Goal: Feedback & Contribution: Leave review/rating

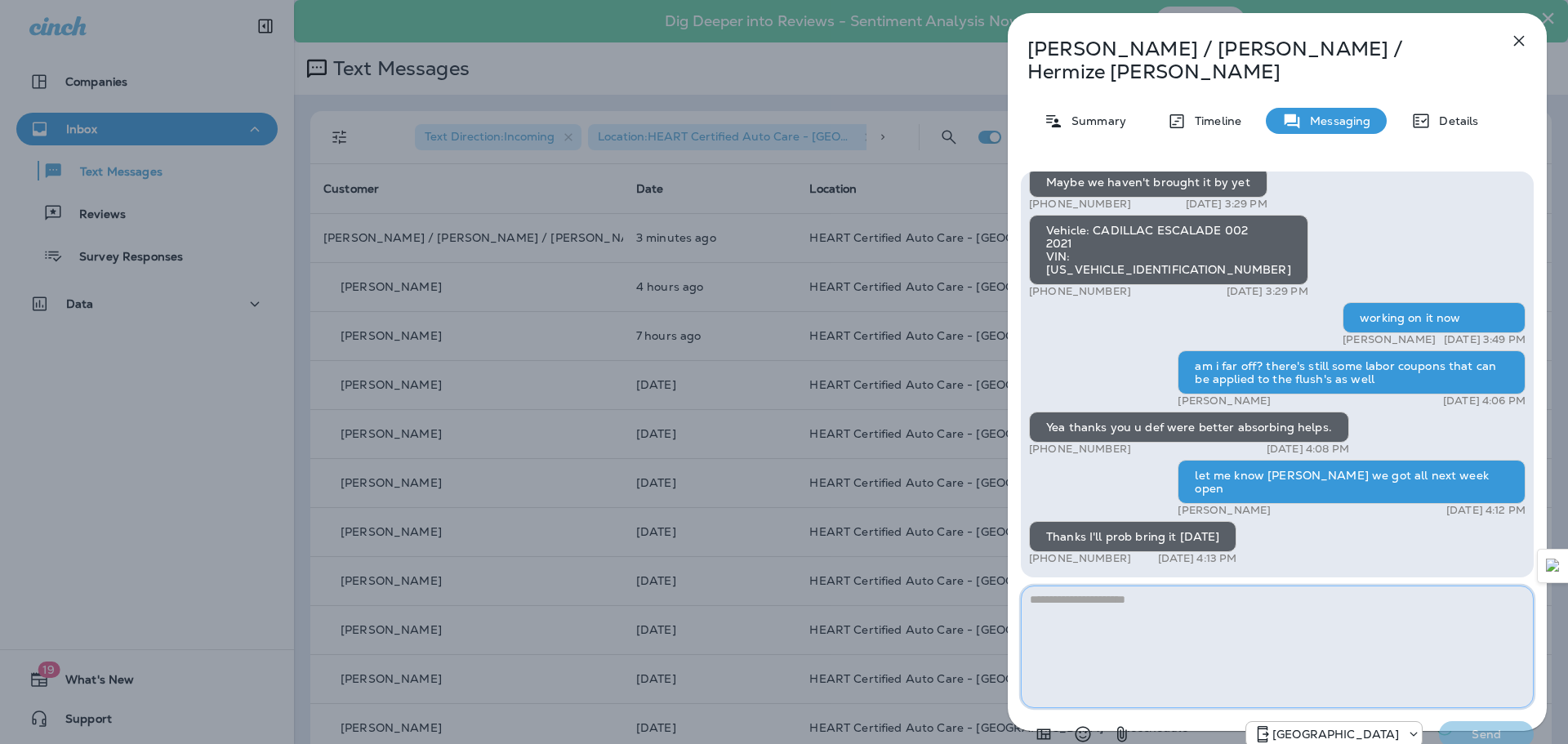
click at [1236, 605] on textarea at bounding box center [1277, 646] width 513 height 122
type textarea "**********"
click at [1496, 727] on p "Send" at bounding box center [1486, 734] width 69 height 15
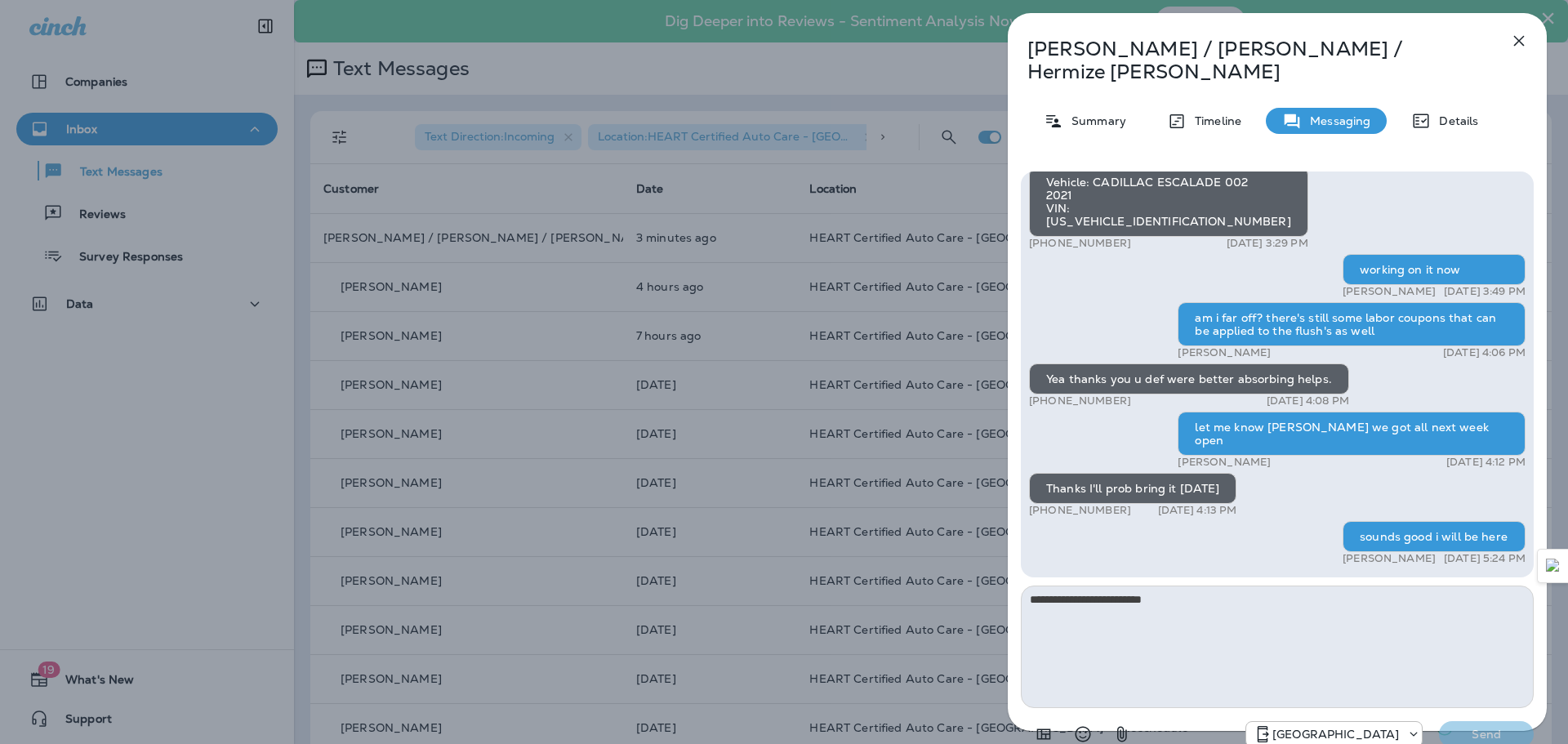
click at [1520, 38] on icon "button" at bounding box center [1519, 41] width 20 height 20
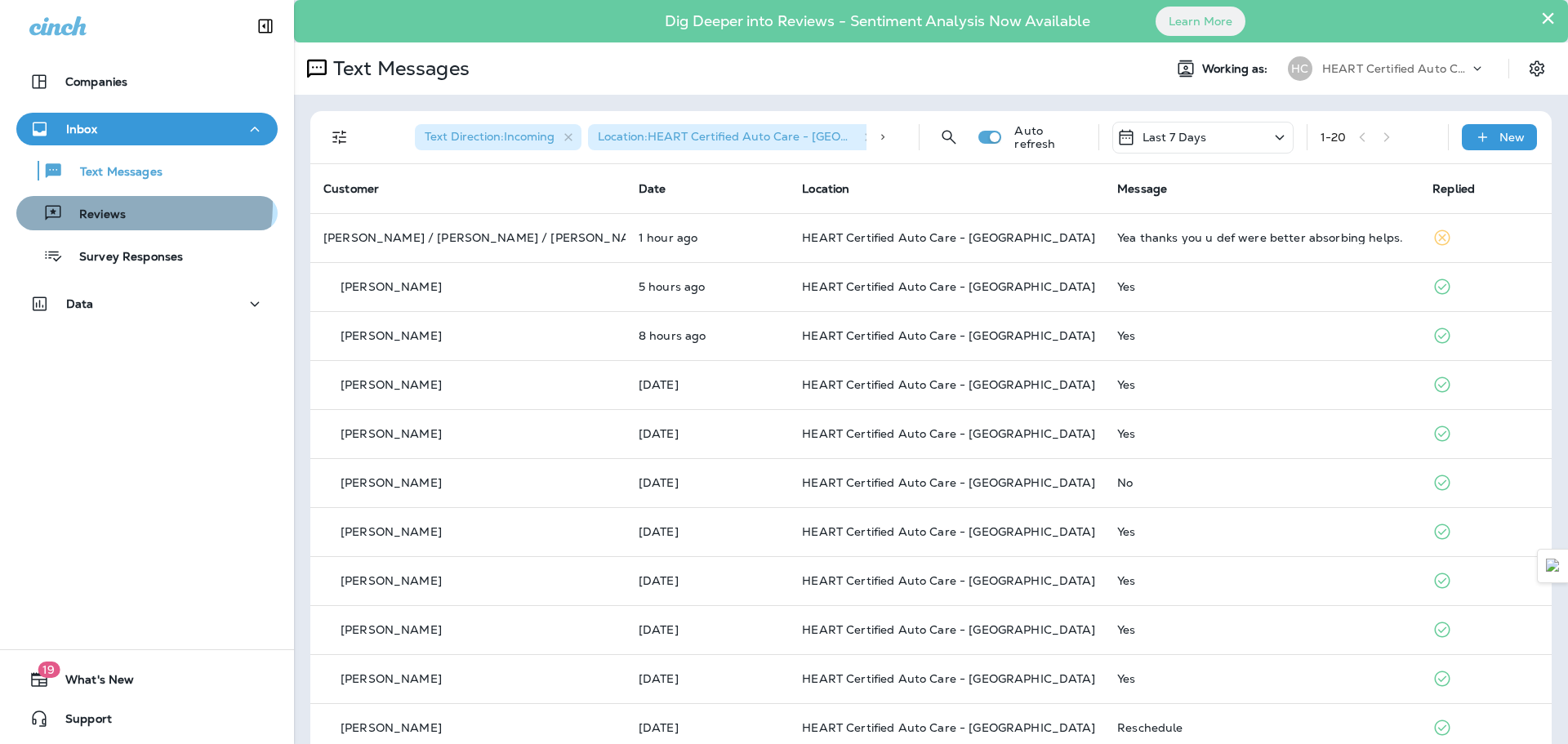
click at [134, 206] on div "Reviews" at bounding box center [147, 214] width 248 height 25
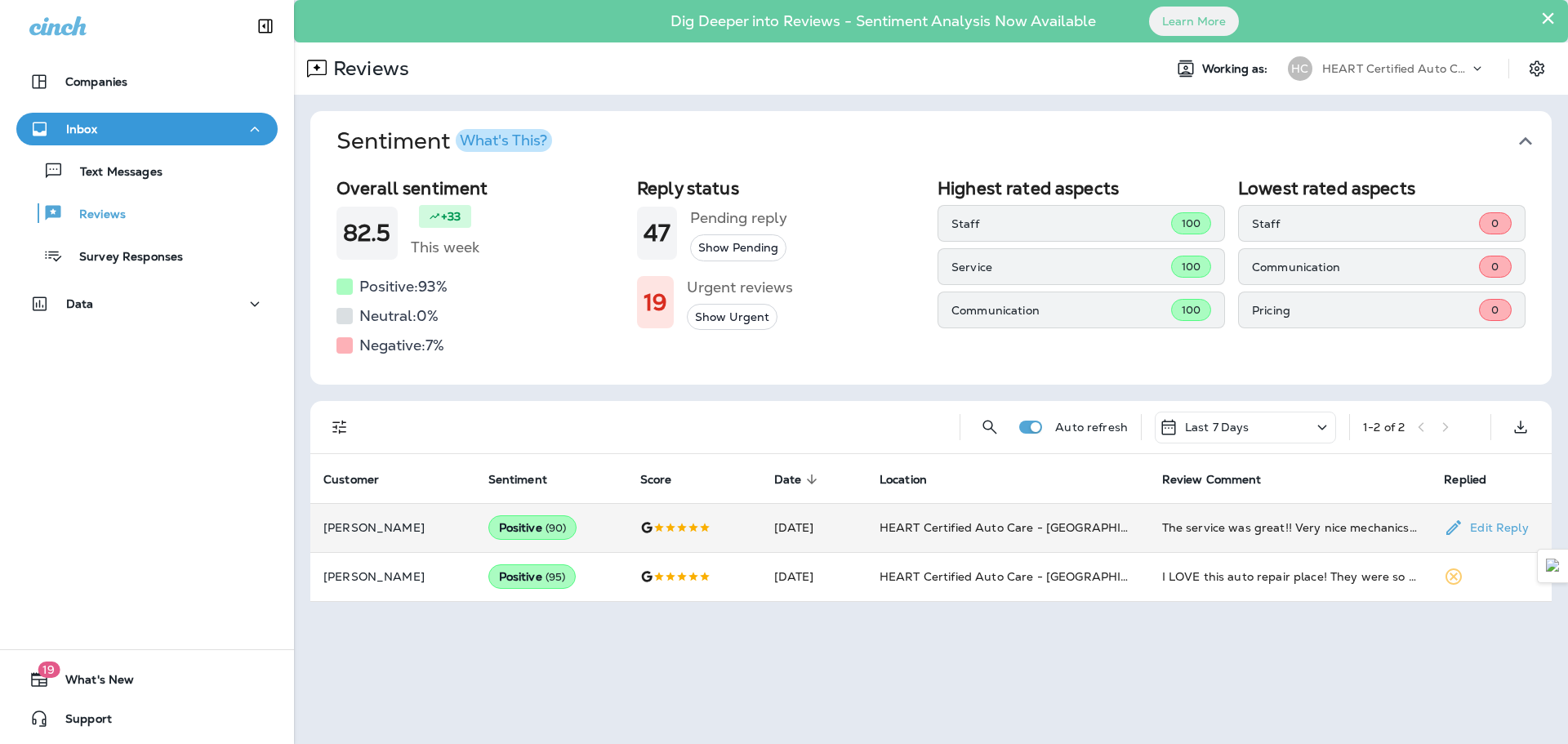
click at [408, 530] on p "[PERSON_NAME]" at bounding box center [393, 527] width 139 height 13
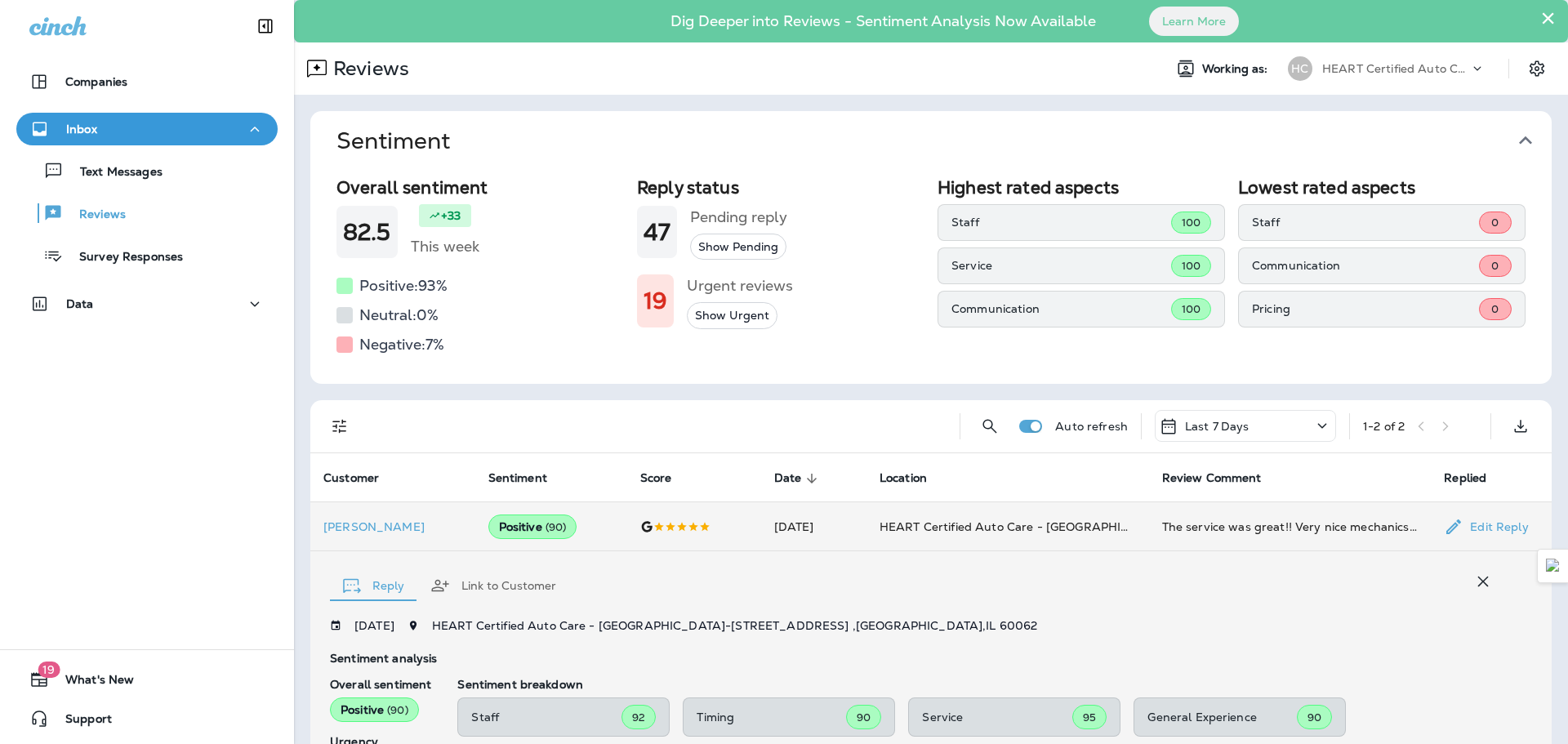
scroll to position [305, 0]
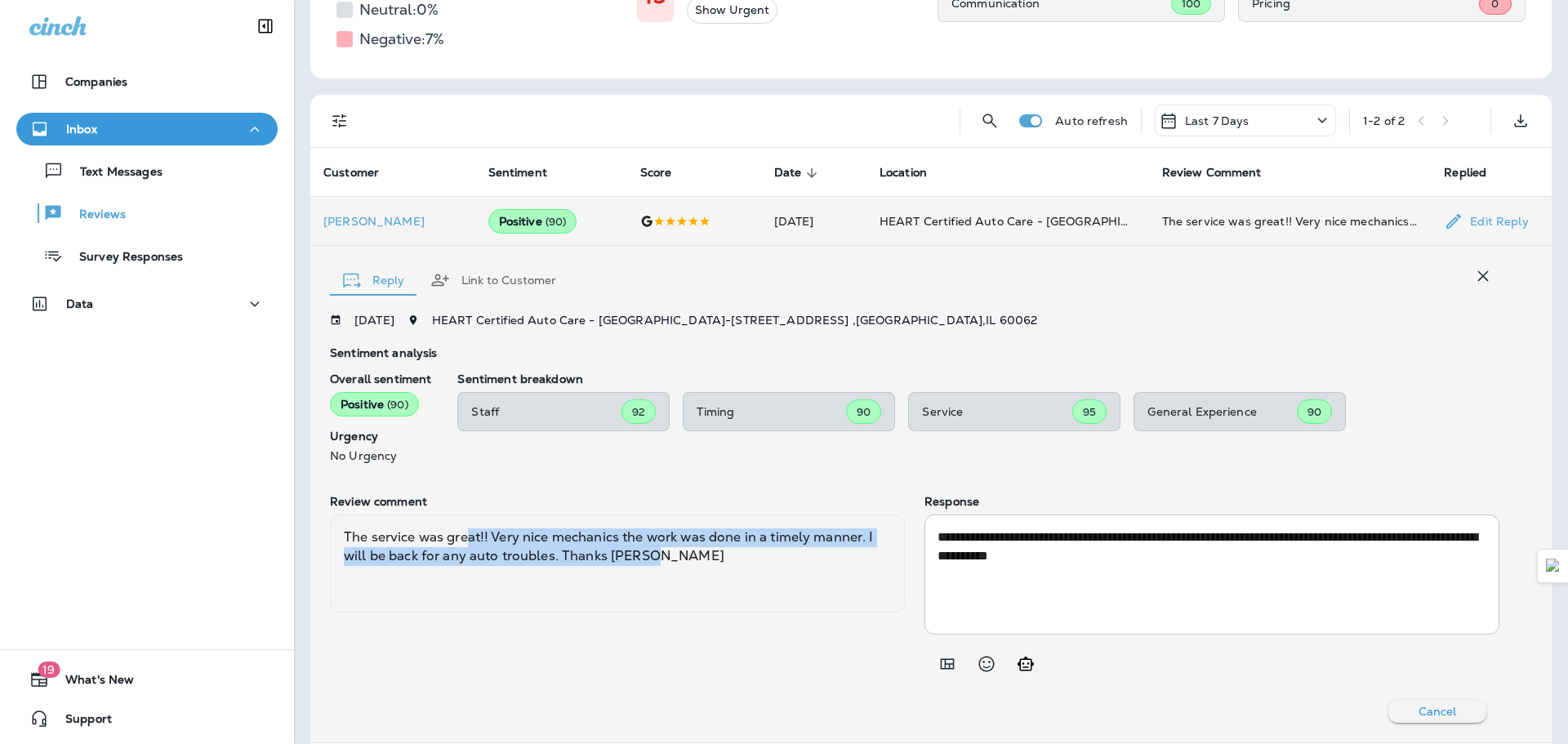
drag, startPoint x: 467, startPoint y: 542, endPoint x: 689, endPoint y: 554, distance: 222.3
click at [689, 554] on div "The service was great!! Very nice mechanics the work was done in a timely manne…" at bounding box center [618, 564] width 575 height 98
drag, startPoint x: 689, startPoint y: 554, endPoint x: 555, endPoint y: 533, distance: 135.6
click at [555, 533] on div "The service was great!! Very nice mechanics the work was done in a timely manne…" at bounding box center [618, 564] width 575 height 98
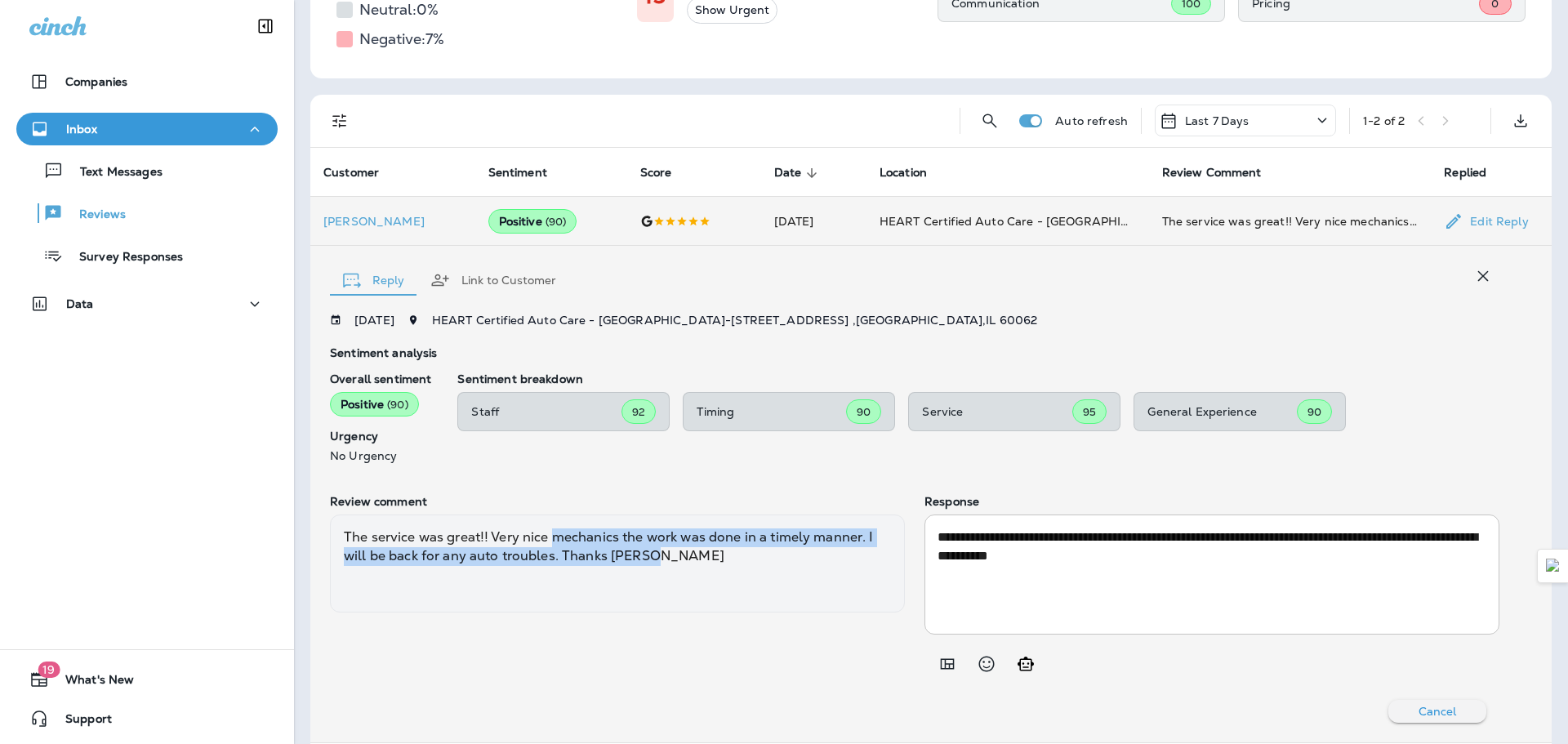
click at [555, 533] on div "The service was great!! Very nice mechanics the work was done in a timely manne…" at bounding box center [618, 564] width 575 height 98
drag, startPoint x: 555, startPoint y: 533, endPoint x: 676, endPoint y: 554, distance: 122.8
click at [676, 554] on div "The service was great!! Very nice mechanics the work was done in a timely manne…" at bounding box center [618, 564] width 575 height 98
drag, startPoint x: 668, startPoint y: 551, endPoint x: 549, endPoint y: 535, distance: 120.1
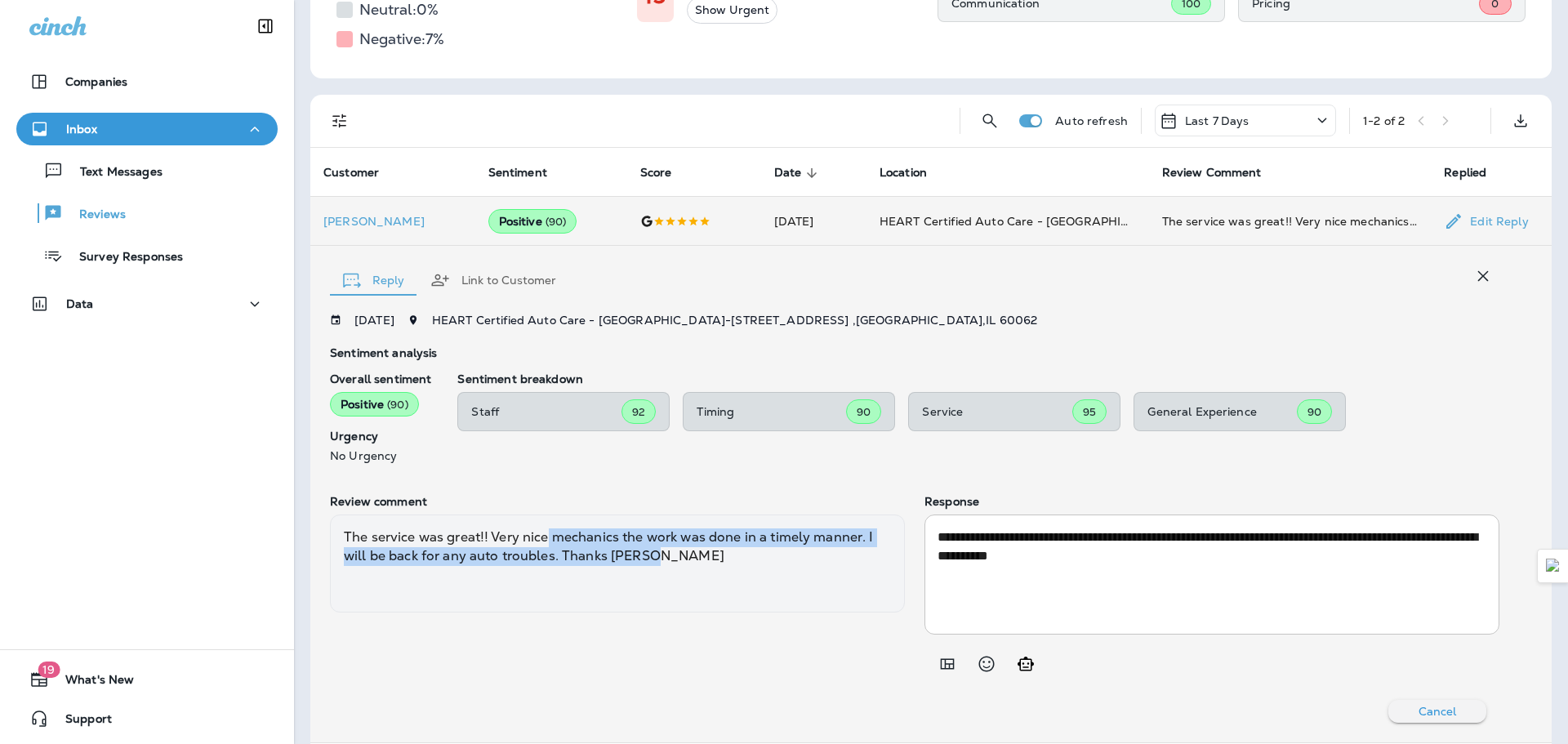
click at [549, 535] on div "The service was great!! Very nice mechanics the work was done in a timely manne…" at bounding box center [618, 564] width 575 height 98
click at [548, 535] on div "The service was great!! Very nice mechanics the work was done in a timely manne…" at bounding box center [618, 564] width 575 height 98
